Goal: Task Accomplishment & Management: Manage account settings

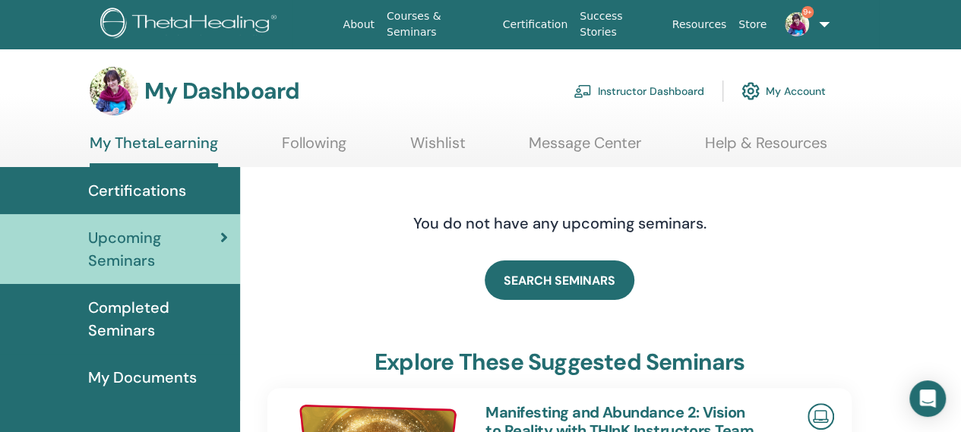
click at [602, 89] on link "Instructor Dashboard" at bounding box center [639, 90] width 131 height 33
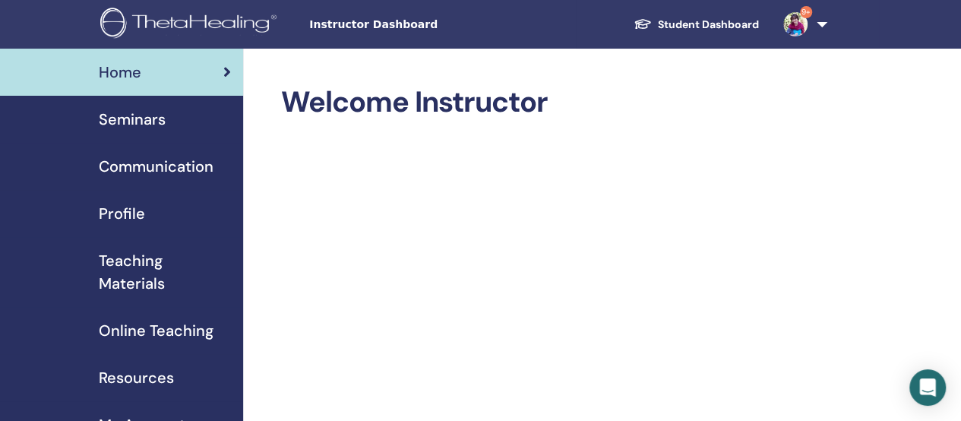
click at [119, 121] on span "Seminars" at bounding box center [132, 119] width 67 height 23
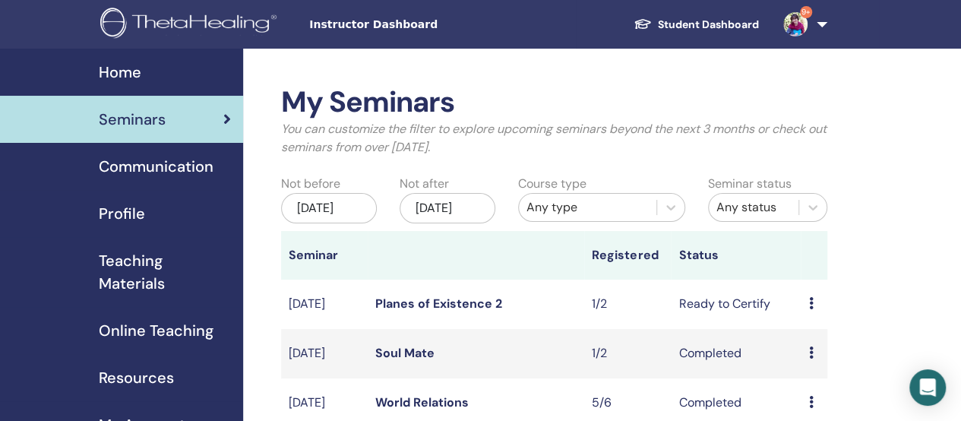
click at [808, 309] on icon at bounding box center [810, 303] width 5 height 12
click at [706, 322] on td "Ready to Certify" at bounding box center [736, 304] width 130 height 49
click at [814, 313] on div "Preview Edit Attendees Cancel" at bounding box center [813, 304] width 11 height 18
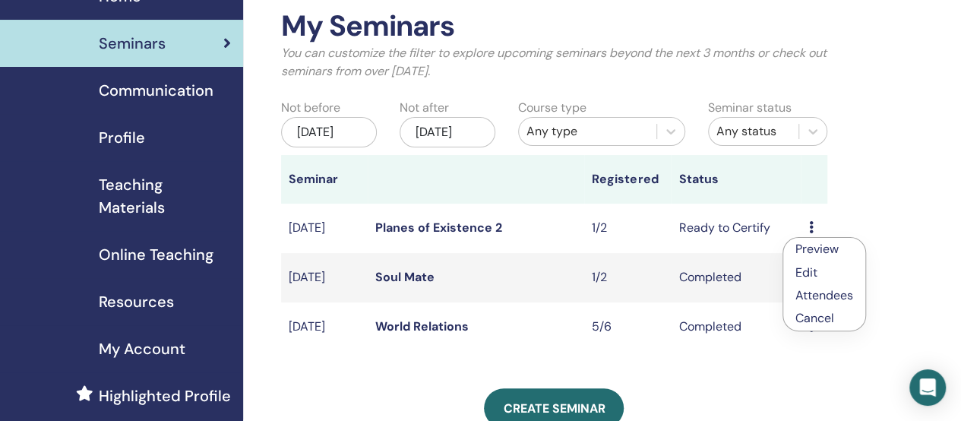
click at [409, 235] on link "Planes of Existence 2" at bounding box center [438, 228] width 127 height 16
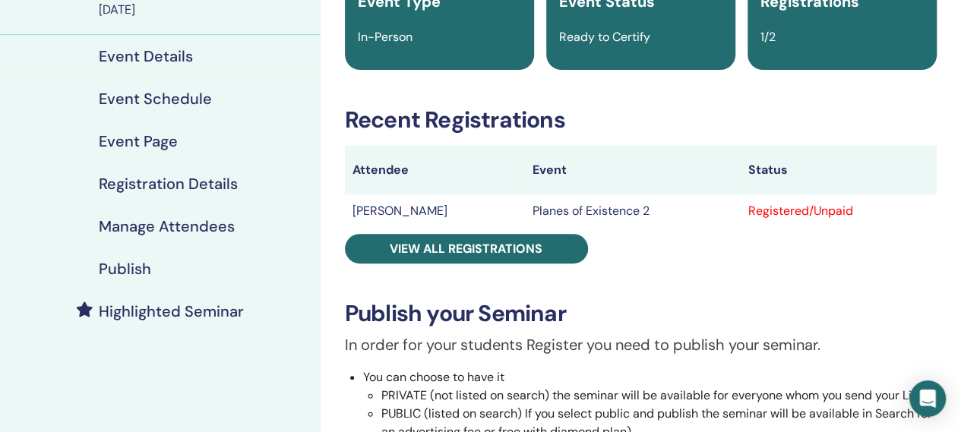
scroll to position [152, 0]
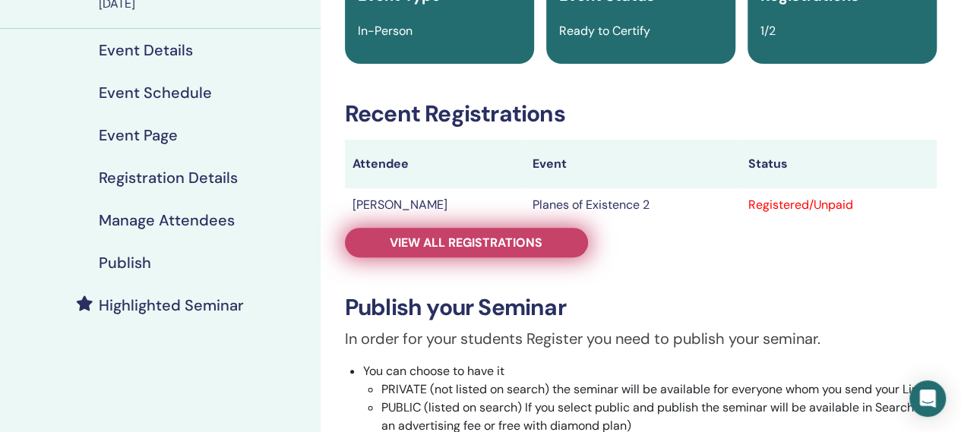
click at [464, 240] on span "View all registrations" at bounding box center [466, 243] width 153 height 16
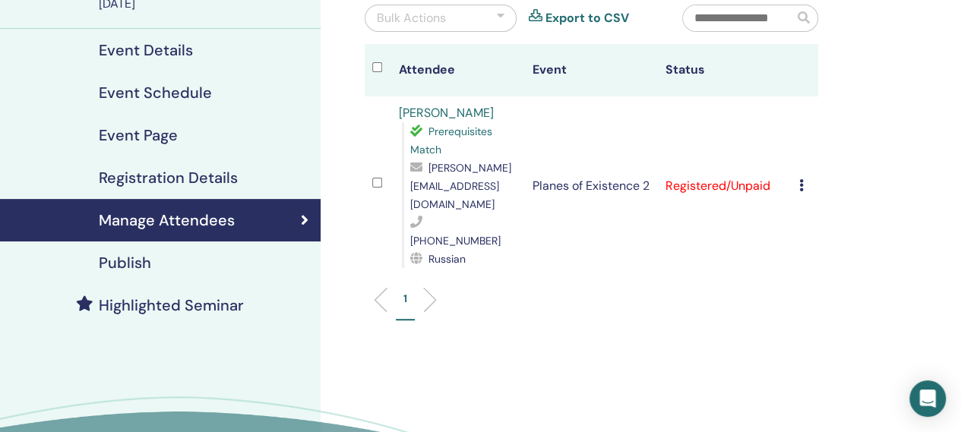
click at [798, 163] on td "Cancel Registration Do not auto-certify Mark as Paid Mark as Unpaid Mark as Abs…" at bounding box center [805, 185] width 27 height 179
click at [801, 179] on icon at bounding box center [801, 185] width 5 height 12
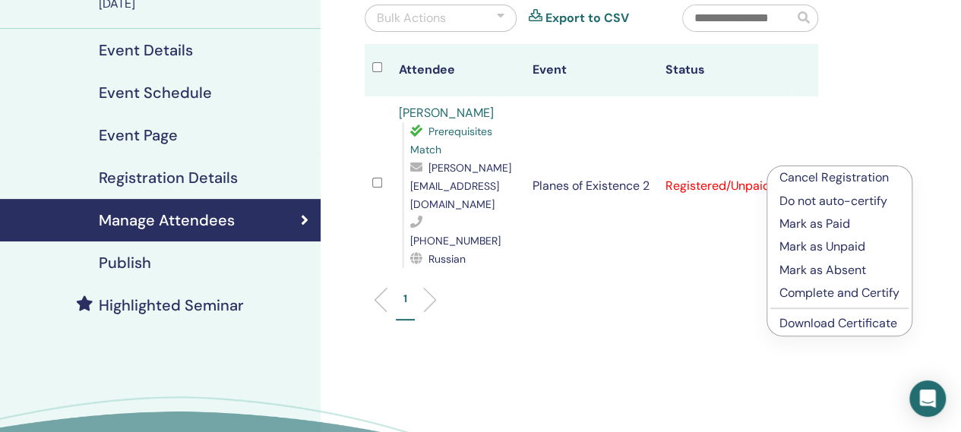
click at [806, 225] on p "Mark as Paid" at bounding box center [839, 224] width 120 height 18
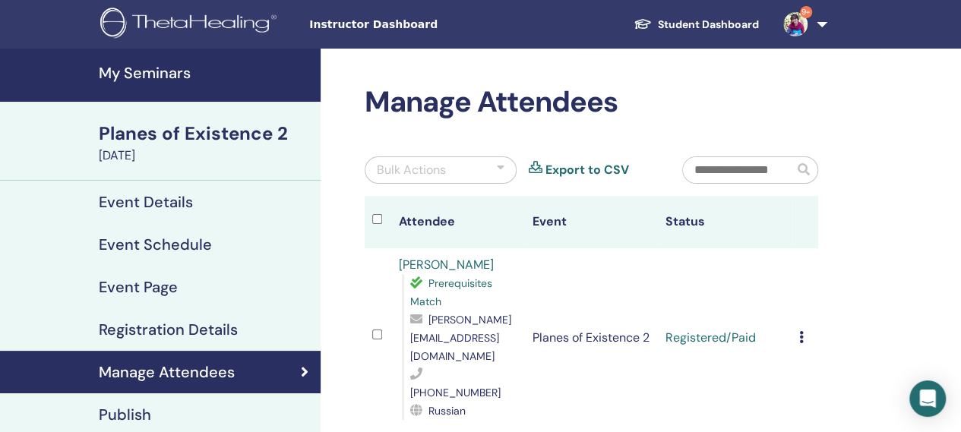
click at [801, 331] on icon at bounding box center [801, 337] width 5 height 12
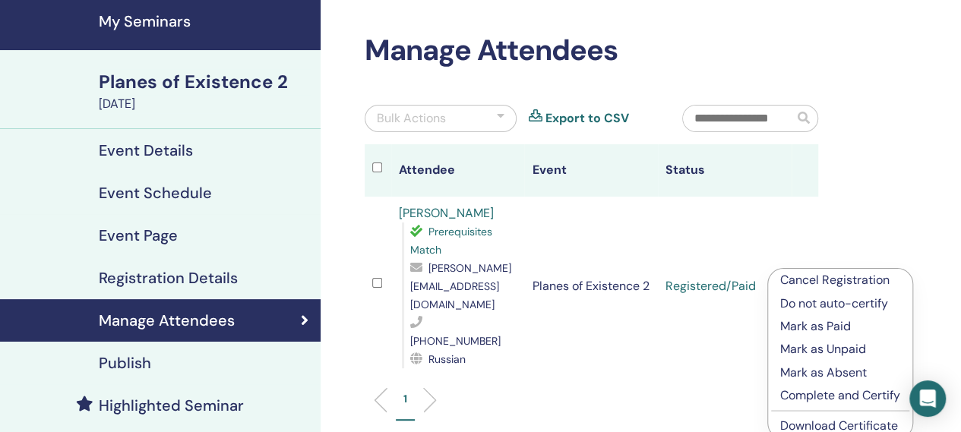
scroll to position [76, 0]
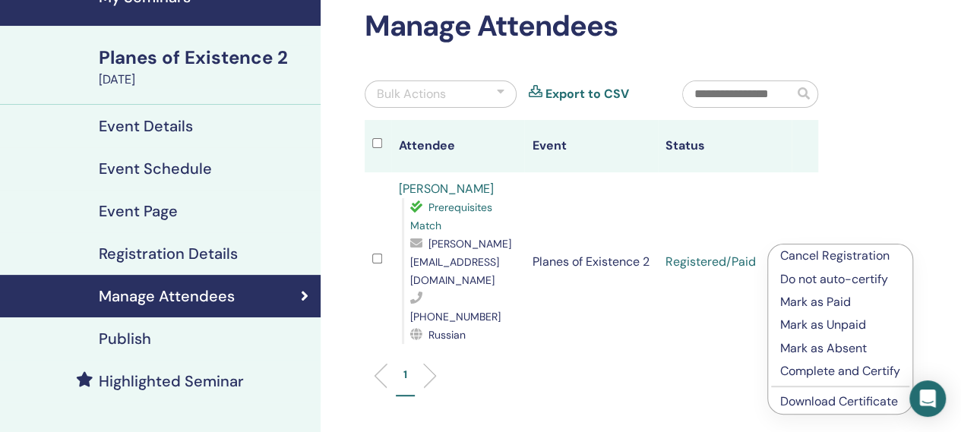
click at [802, 367] on p "Complete and Certify" at bounding box center [840, 371] width 120 height 18
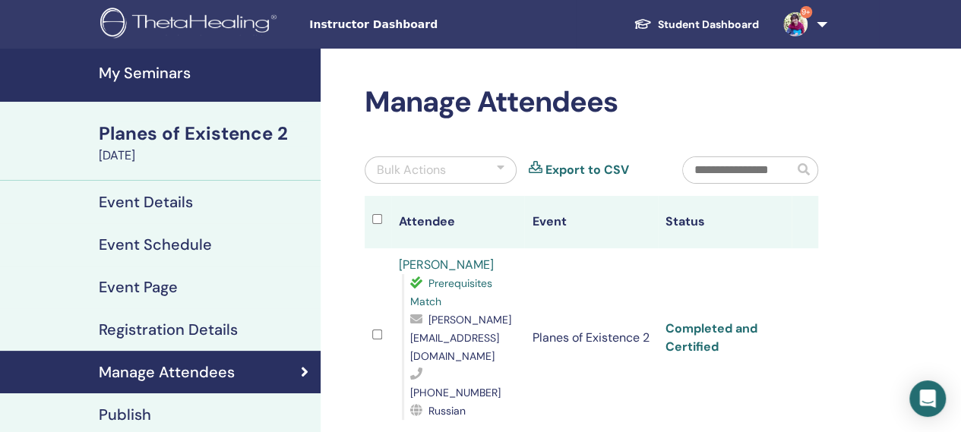
click at [704, 321] on link "Completed and Certified" at bounding box center [711, 338] width 92 height 34
click at [675, 321] on link "Completed and Certified" at bounding box center [711, 338] width 92 height 34
